Goal: Navigation & Orientation: Find specific page/section

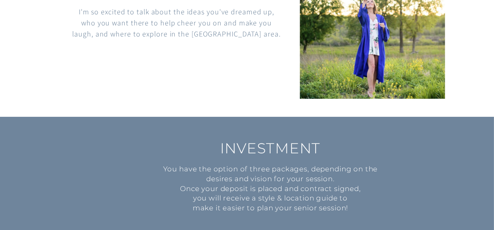
scroll to position [655, 0]
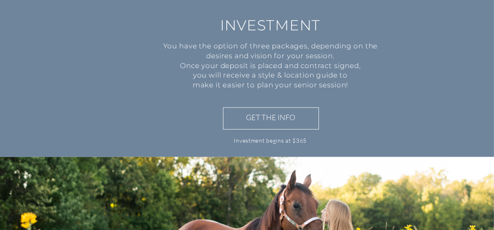
click at [283, 116] on h3 "GET THE INFO" at bounding box center [271, 118] width 84 height 12
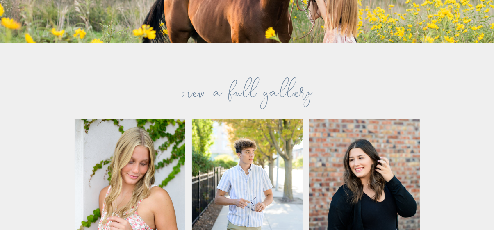
scroll to position [1134, 0]
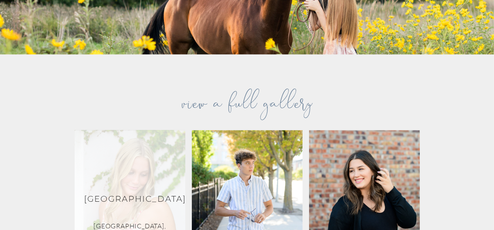
click at [142, 164] on div at bounding box center [130, 196] width 111 height 133
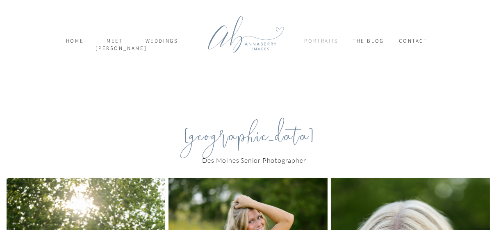
click at [319, 37] on nav "Portraits" at bounding box center [321, 44] width 34 height 14
click at [319, 60] on p "SENIORS" at bounding box center [334, 63] width 52 height 9
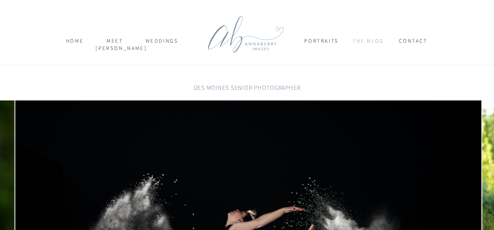
click at [367, 38] on nav "THE BLOG" at bounding box center [368, 44] width 42 height 14
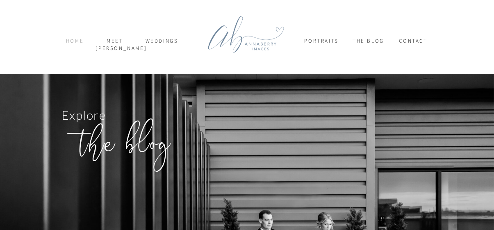
click at [73, 39] on nav "home" at bounding box center [75, 44] width 28 height 14
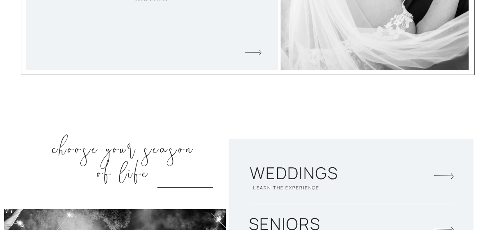
scroll to position [1229, 0]
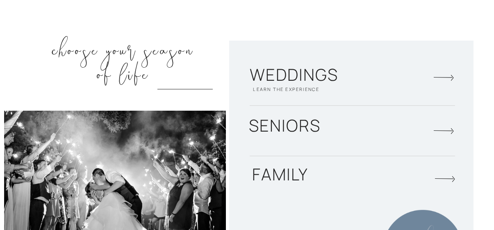
click at [351, 118] on div at bounding box center [351, 169] width 244 height 256
click at [277, 120] on h2 "seniors" at bounding box center [285, 128] width 110 height 24
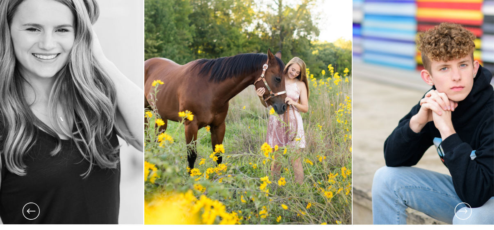
scroll to position [186, 0]
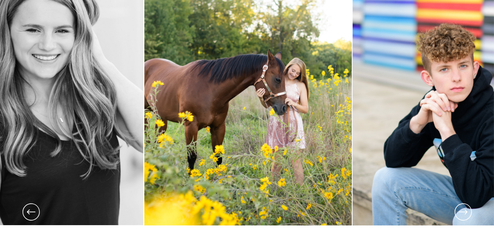
click at [474, 205] on img at bounding box center [455, 70] width 207 height 311
click at [461, 209] on icon at bounding box center [463, 212] width 20 height 20
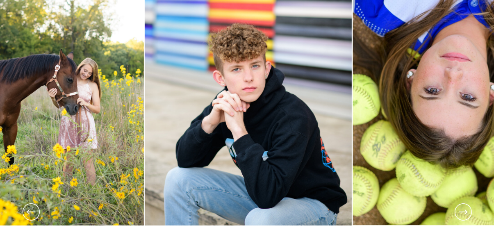
click at [461, 209] on icon at bounding box center [463, 212] width 20 height 20
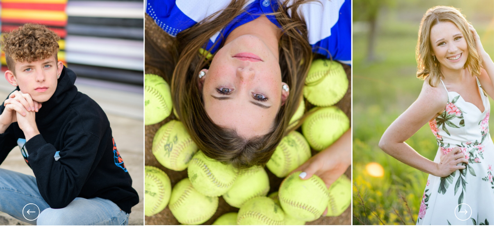
click at [461, 209] on icon at bounding box center [463, 212] width 20 height 20
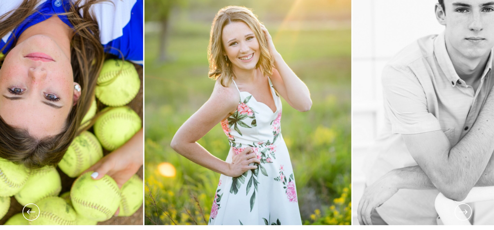
click at [461, 209] on icon at bounding box center [463, 212] width 20 height 20
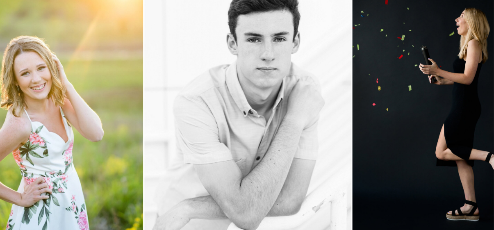
scroll to position [145, 0]
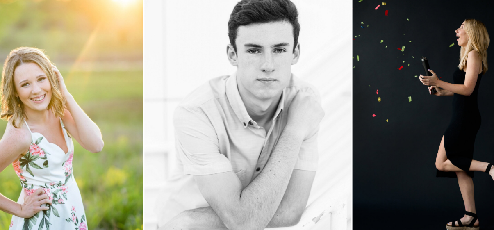
click at [479, 210] on img at bounding box center [455, 111] width 206 height 311
click at [469, 215] on img at bounding box center [455, 111] width 206 height 311
click at [447, 210] on img at bounding box center [455, 111] width 206 height 311
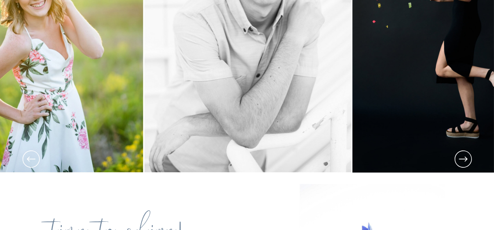
scroll to position [268, 0]
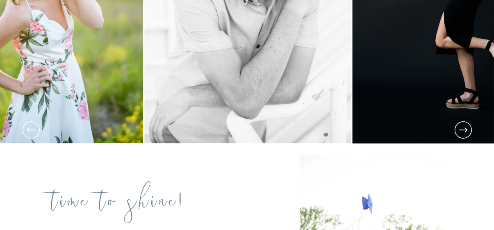
click at [34, 126] on icon at bounding box center [31, 130] width 20 height 20
click at [467, 130] on icon at bounding box center [463, 130] width 20 height 20
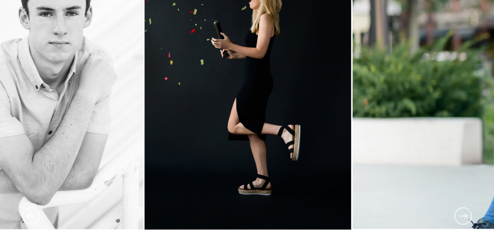
scroll to position [227, 0]
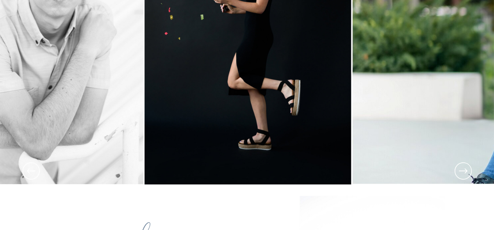
click at [465, 168] on icon at bounding box center [462, 170] width 9 height 5
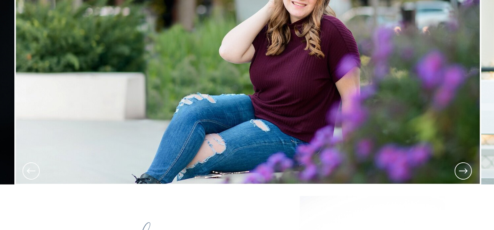
click at [458, 165] on icon at bounding box center [463, 171] width 20 height 20
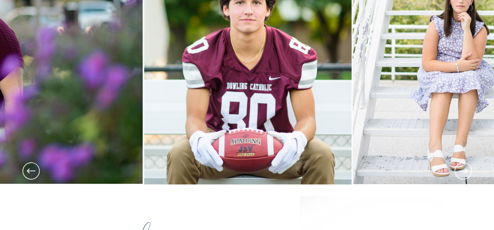
click at [465, 169] on icon at bounding box center [462, 170] width 9 height 5
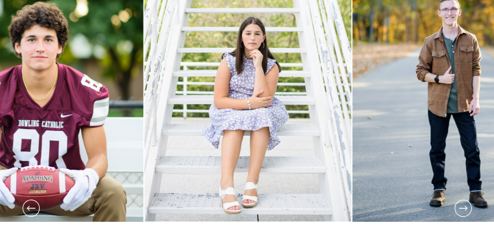
scroll to position [186, 0]
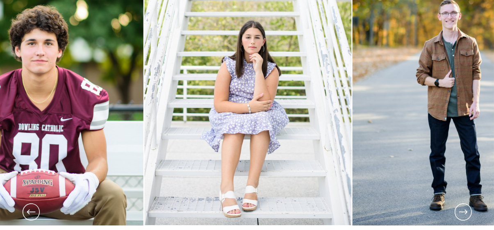
click at [462, 214] on icon at bounding box center [463, 212] width 20 height 20
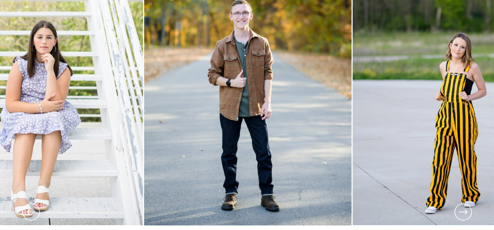
click at [462, 214] on icon at bounding box center [463, 212] width 20 height 20
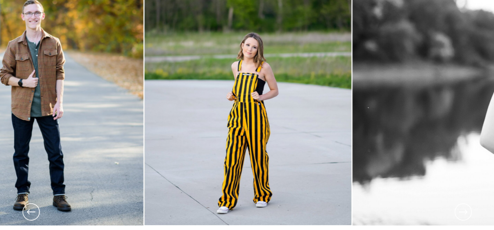
click at [462, 213] on icon at bounding box center [463, 212] width 20 height 20
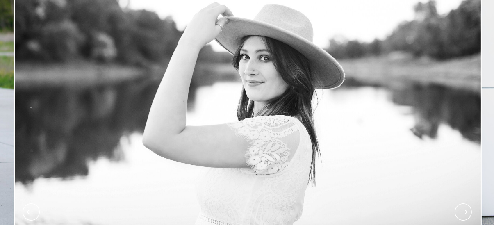
click at [462, 212] on icon at bounding box center [463, 212] width 20 height 20
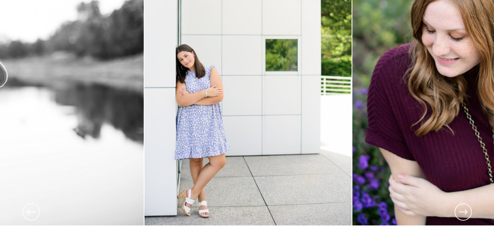
click at [462, 212] on icon at bounding box center [463, 212] width 20 height 20
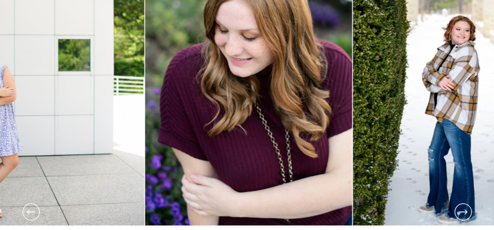
click at [462, 212] on icon at bounding box center [463, 212] width 20 height 20
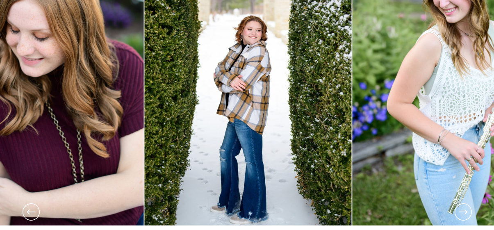
click at [462, 212] on icon at bounding box center [463, 212] width 20 height 20
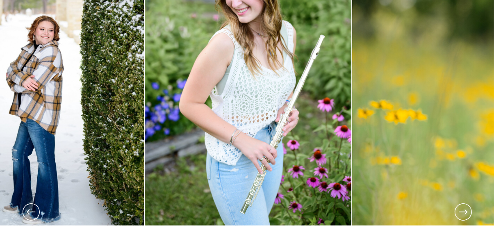
click at [462, 214] on icon at bounding box center [463, 212] width 20 height 20
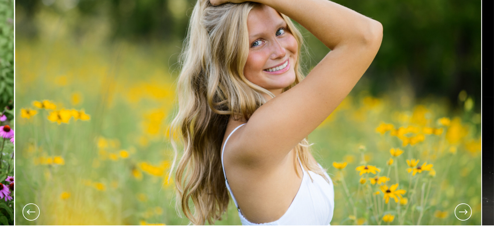
click at [462, 212] on icon at bounding box center [463, 212] width 20 height 20
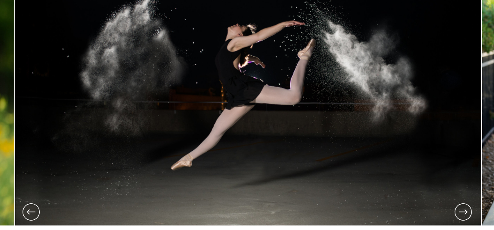
click at [462, 212] on icon at bounding box center [463, 212] width 20 height 20
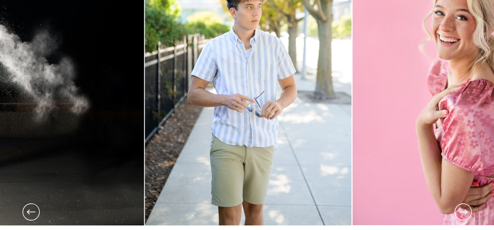
click at [462, 212] on icon at bounding box center [463, 212] width 20 height 20
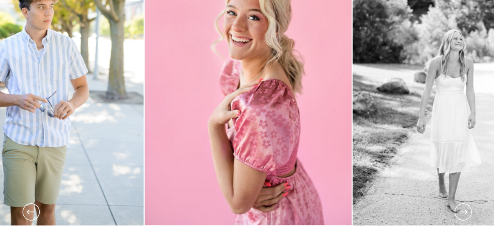
click at [462, 212] on icon at bounding box center [463, 212] width 20 height 20
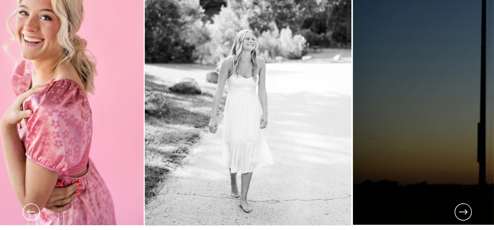
click at [462, 212] on icon at bounding box center [463, 212] width 20 height 20
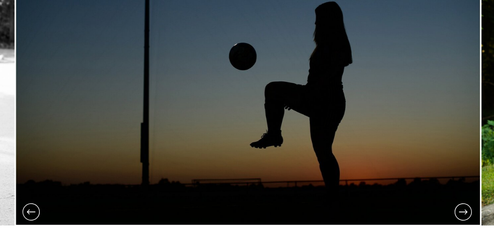
click at [462, 212] on icon at bounding box center [463, 212] width 20 height 20
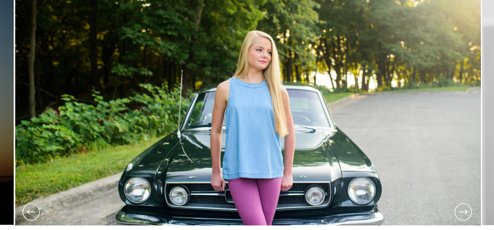
click at [462, 211] on icon at bounding box center [463, 212] width 20 height 20
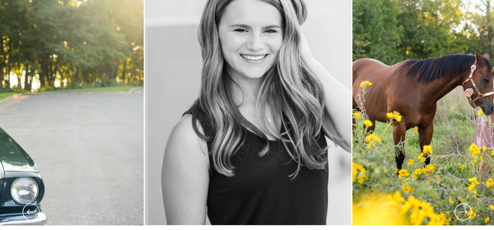
click at [462, 211] on icon at bounding box center [463, 212] width 20 height 20
